Goal: Task Accomplishment & Management: Use online tool/utility

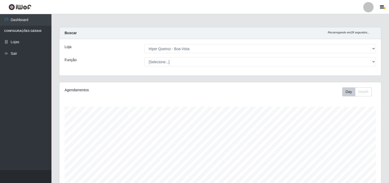
select select "514"
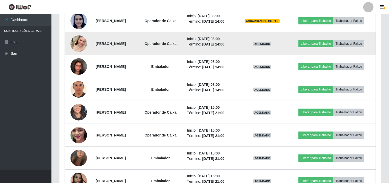
scroll to position [187, 0]
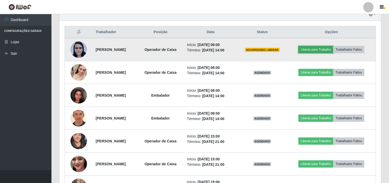
click at [318, 48] on button "Liberar para Trabalho" at bounding box center [315, 49] width 35 height 7
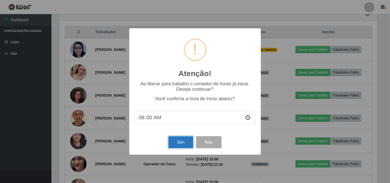
click at [183, 147] on button "Sim" at bounding box center [180, 142] width 25 height 12
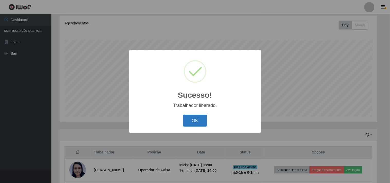
click at [197, 123] on button "OK" at bounding box center [195, 121] width 24 height 12
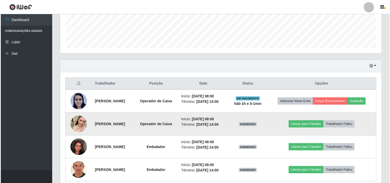
scroll to position [153, 0]
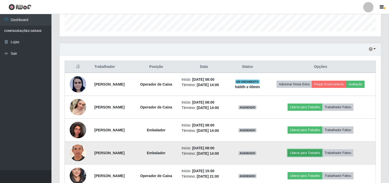
click at [302, 153] on button "Liberar para Trabalho" at bounding box center [305, 152] width 35 height 7
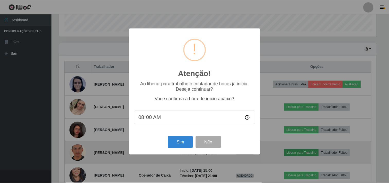
scroll to position [106, 318]
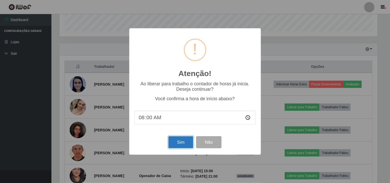
click at [186, 144] on button "Sim" at bounding box center [180, 142] width 25 height 12
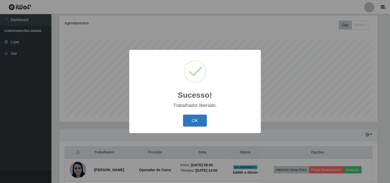
click at [196, 119] on button "OK" at bounding box center [195, 121] width 24 height 12
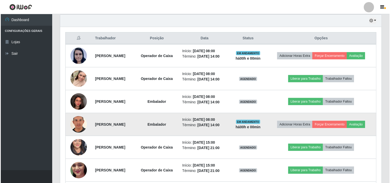
scroll to position [210, 0]
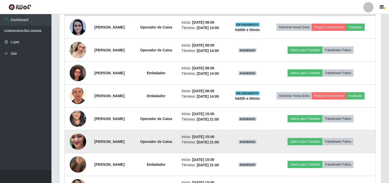
click at [78, 140] on img at bounding box center [78, 141] width 16 height 37
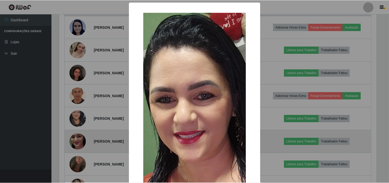
scroll to position [106, 318]
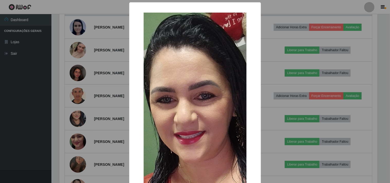
click at [31, 132] on div "× OK Cancel" at bounding box center [195, 91] width 390 height 183
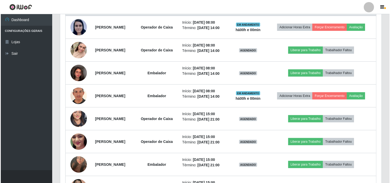
scroll to position [106, 321]
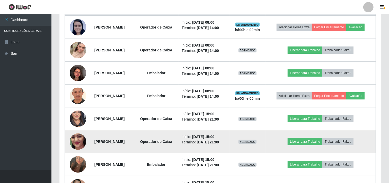
click at [74, 141] on img at bounding box center [78, 141] width 16 height 37
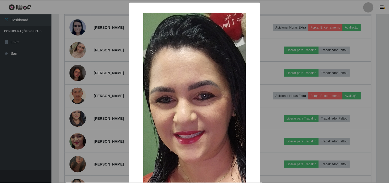
scroll to position [106, 318]
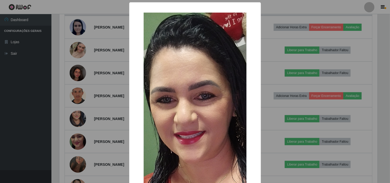
click at [46, 132] on div "× OK Cancel" at bounding box center [195, 91] width 390 height 183
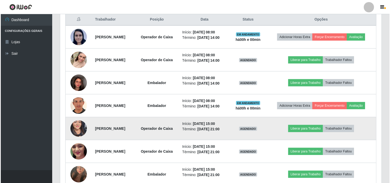
scroll to position [210, 0]
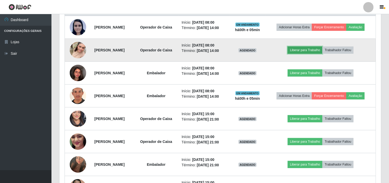
click at [308, 53] on button "Liberar para Trabalho" at bounding box center [305, 50] width 35 height 7
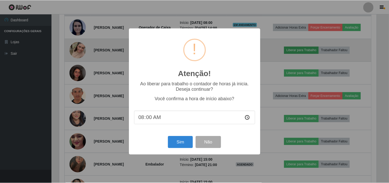
scroll to position [106, 318]
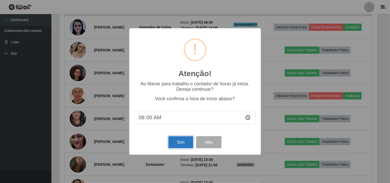
click at [187, 138] on button "Sim" at bounding box center [180, 142] width 25 height 12
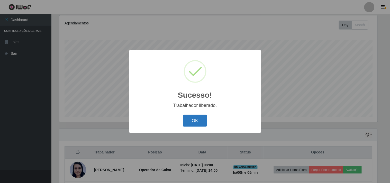
click at [197, 120] on button "OK" at bounding box center [195, 121] width 24 height 12
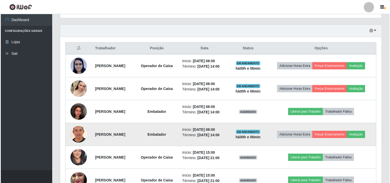
scroll to position [181, 0]
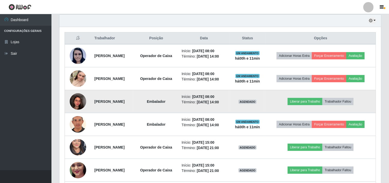
click at [75, 102] on img at bounding box center [78, 102] width 16 height 22
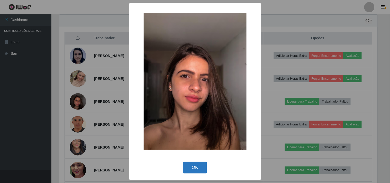
click at [190, 168] on button "OK" at bounding box center [195, 168] width 24 height 12
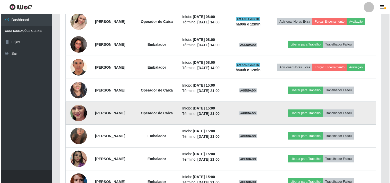
scroll to position [267, 0]
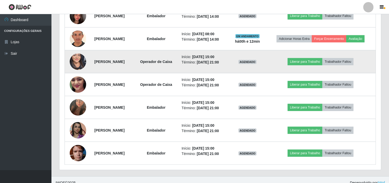
click at [74, 61] on img at bounding box center [78, 61] width 16 height 35
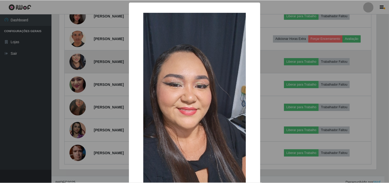
scroll to position [106, 318]
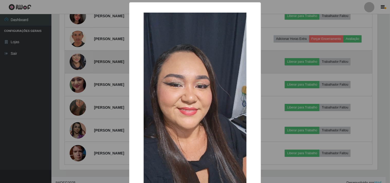
click at [74, 61] on div "× OK Cancel" at bounding box center [195, 91] width 390 height 183
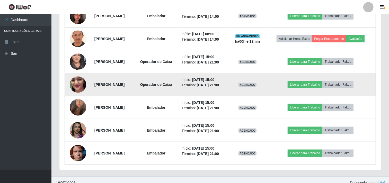
scroll to position [106, 321]
click at [74, 79] on img at bounding box center [78, 84] width 16 height 37
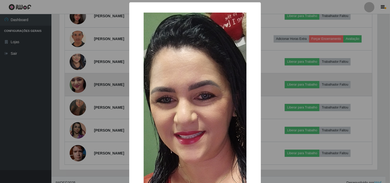
click at [74, 79] on div "× OK Cancel" at bounding box center [195, 91] width 390 height 183
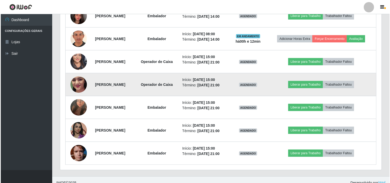
scroll to position [106, 321]
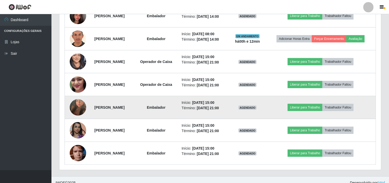
click at [71, 105] on img at bounding box center [78, 107] width 16 height 29
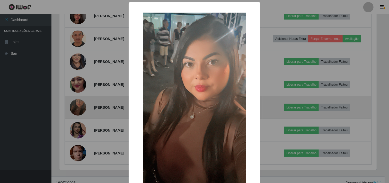
scroll to position [106, 318]
click at [71, 105] on div "× OK Cancel" at bounding box center [195, 91] width 390 height 183
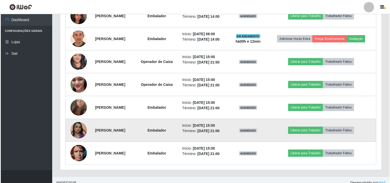
scroll to position [106, 321]
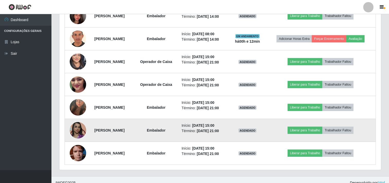
click at [73, 135] on img at bounding box center [78, 130] width 16 height 29
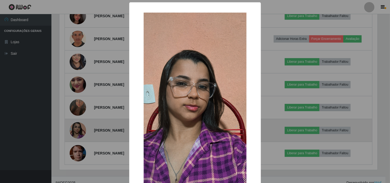
click at [73, 135] on div "× OK Cancel" at bounding box center [195, 91] width 390 height 183
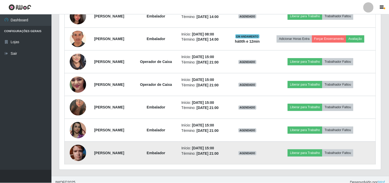
scroll to position [106, 321]
click at [76, 152] on img at bounding box center [78, 153] width 16 height 22
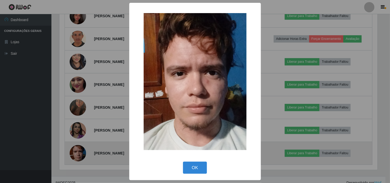
click at [76, 152] on div "× OK Cancel" at bounding box center [195, 91] width 390 height 183
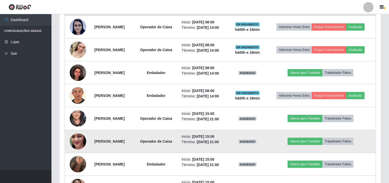
scroll to position [200, 0]
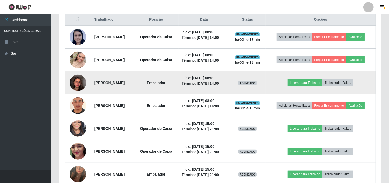
click at [70, 83] on img at bounding box center [78, 83] width 16 height 22
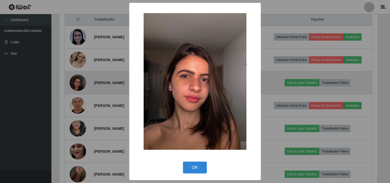
click at [69, 83] on div "× OK Cancel" at bounding box center [195, 91] width 390 height 183
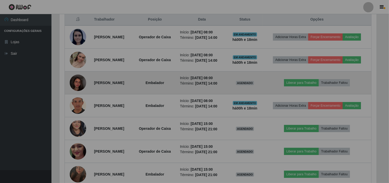
scroll to position [106, 321]
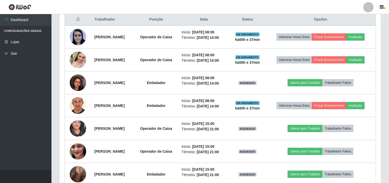
click at [30, 96] on ul "Dashboard Configurações Gerais Lojas Sair" at bounding box center [25, 92] width 51 height 156
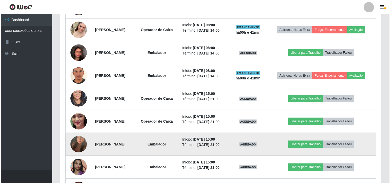
scroll to position [216, 0]
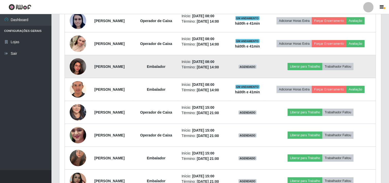
click at [76, 66] on img at bounding box center [78, 67] width 16 height 22
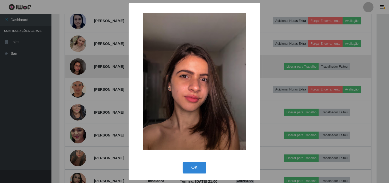
scroll to position [106, 318]
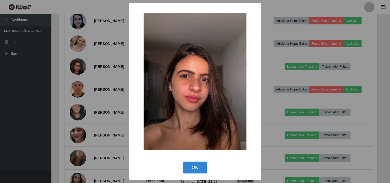
click at [14, 113] on div "× OK Cancel" at bounding box center [195, 91] width 390 height 183
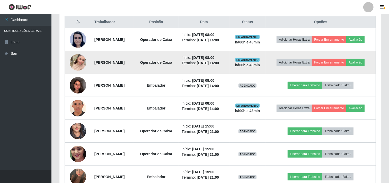
scroll to position [187, 0]
